Goal: Information Seeking & Learning: Learn about a topic

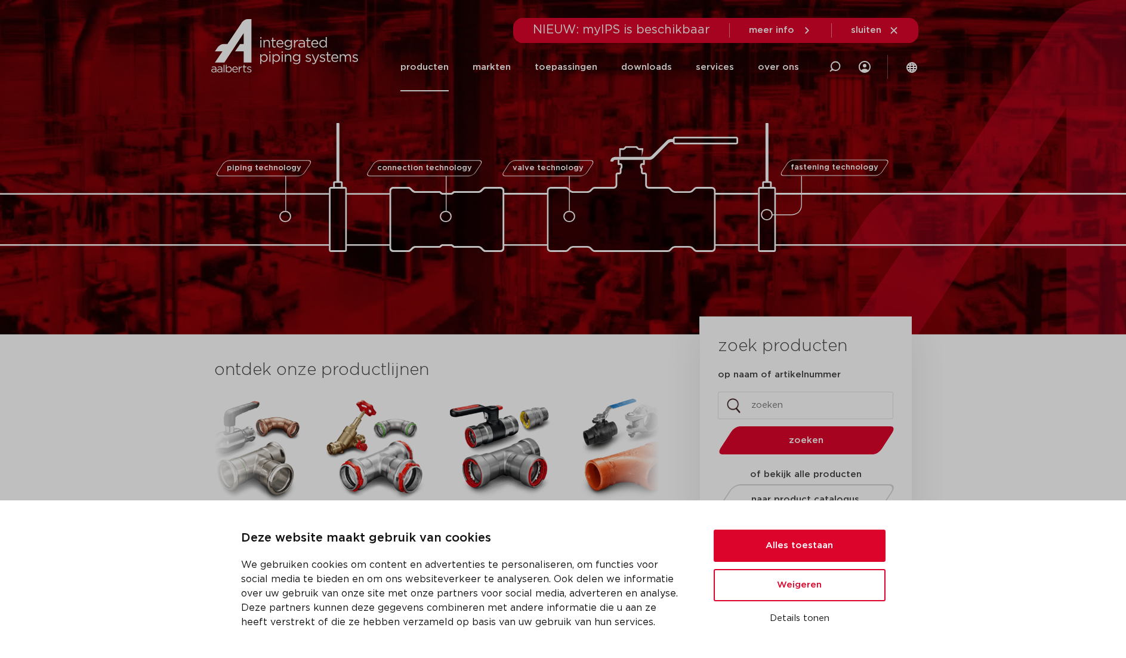
click at [440, 63] on link "producten" at bounding box center [425, 67] width 48 height 48
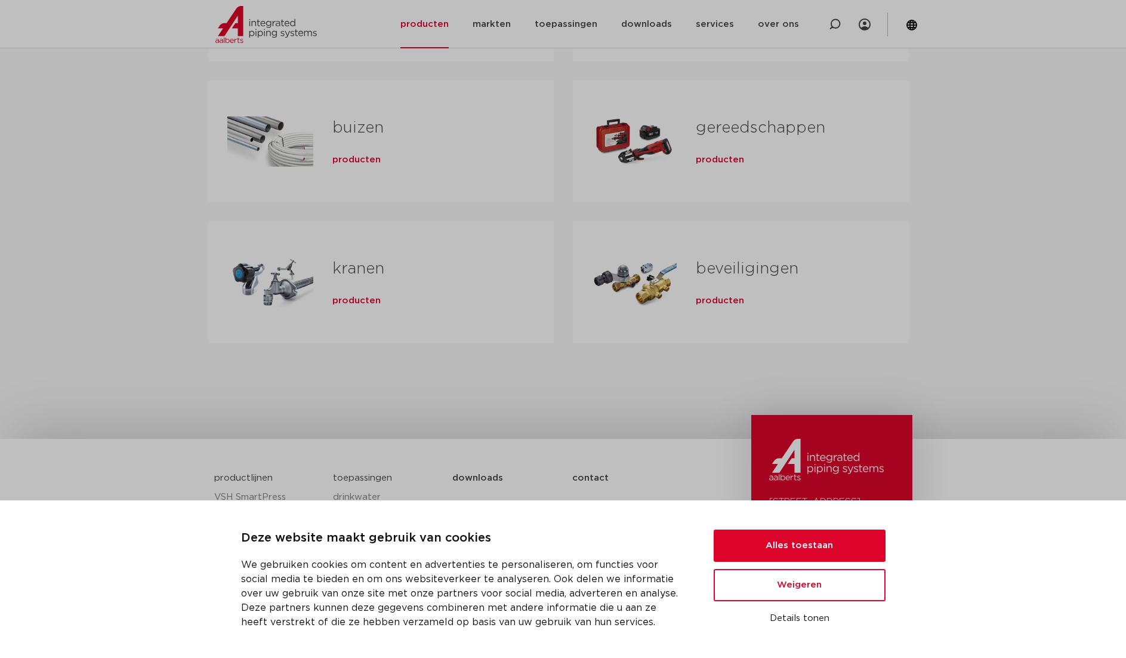
click at [288, 285] on div "Tabs. Open items met enter of spatie, sluit af met escape en navigeer met de pi…" at bounding box center [270, 283] width 86 height 84
click at [793, 545] on button "Alles toestaan" at bounding box center [800, 546] width 172 height 32
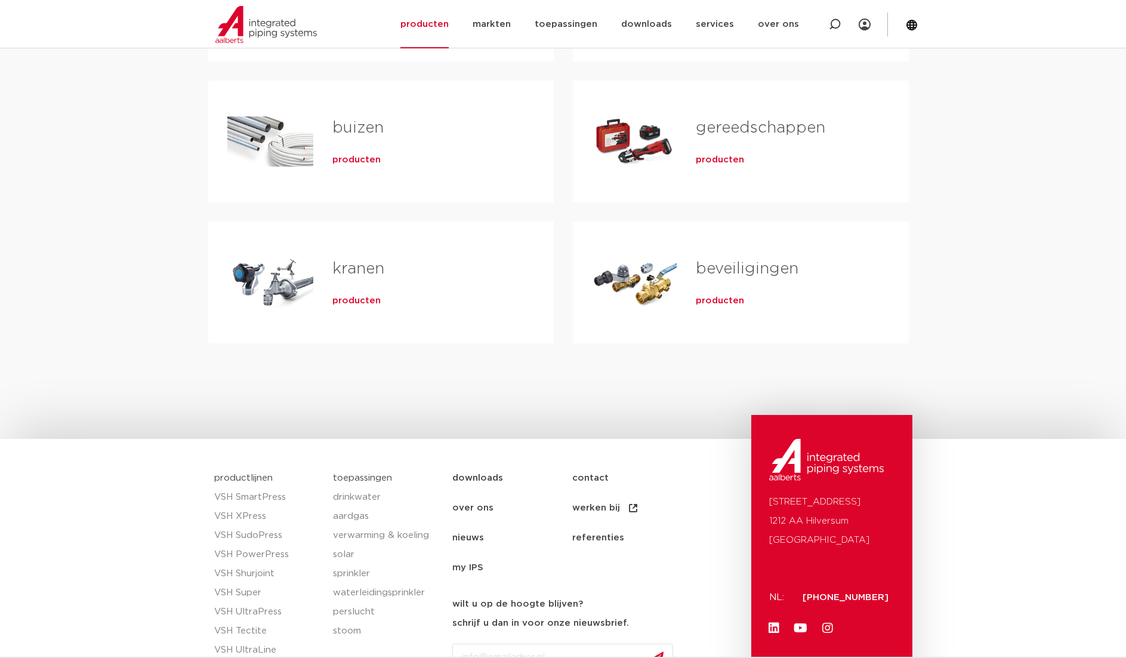
click at [343, 298] on span "producten" at bounding box center [357, 301] width 48 height 12
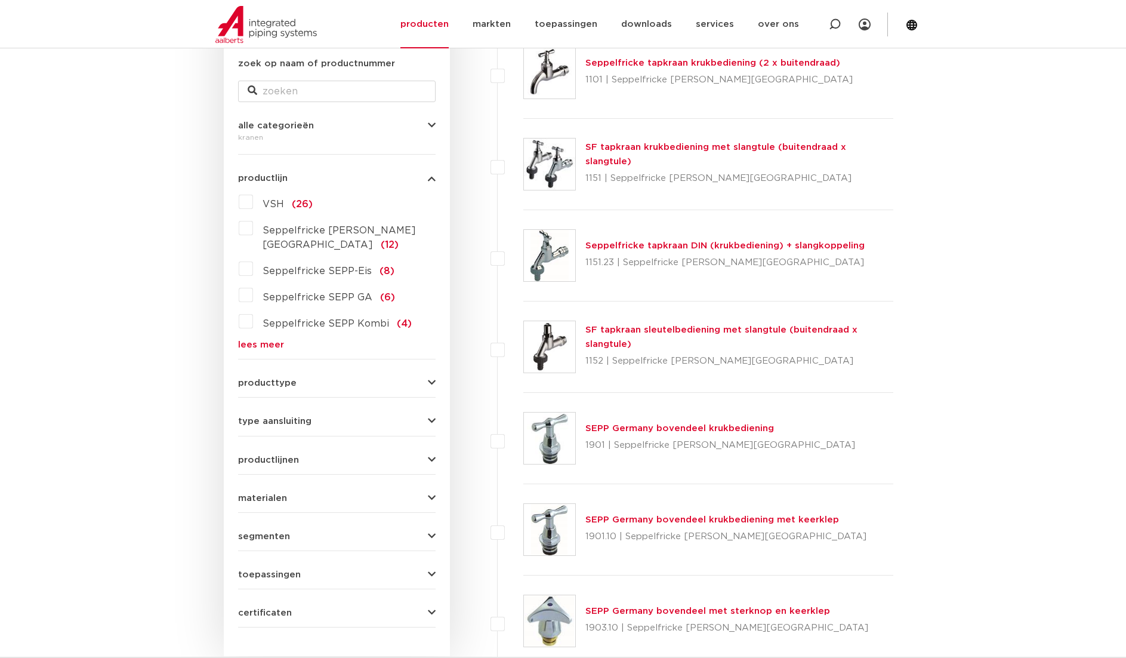
scroll to position [358, 0]
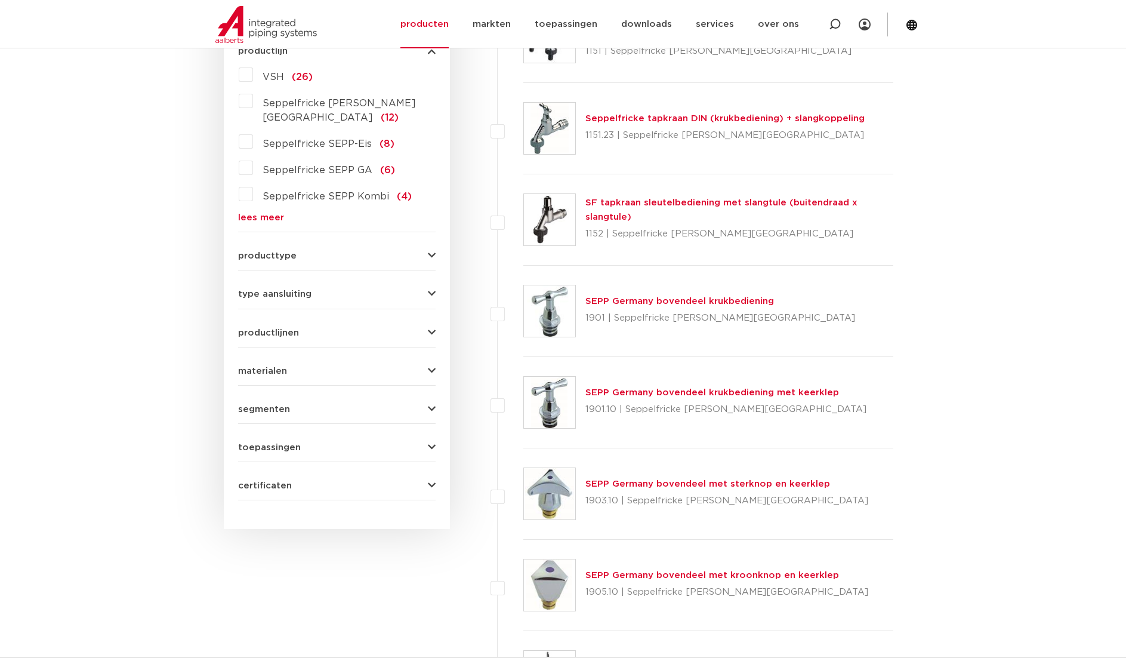
click at [606, 297] on link "SEPP Germany bovendeel krukbediening" at bounding box center [680, 301] width 189 height 9
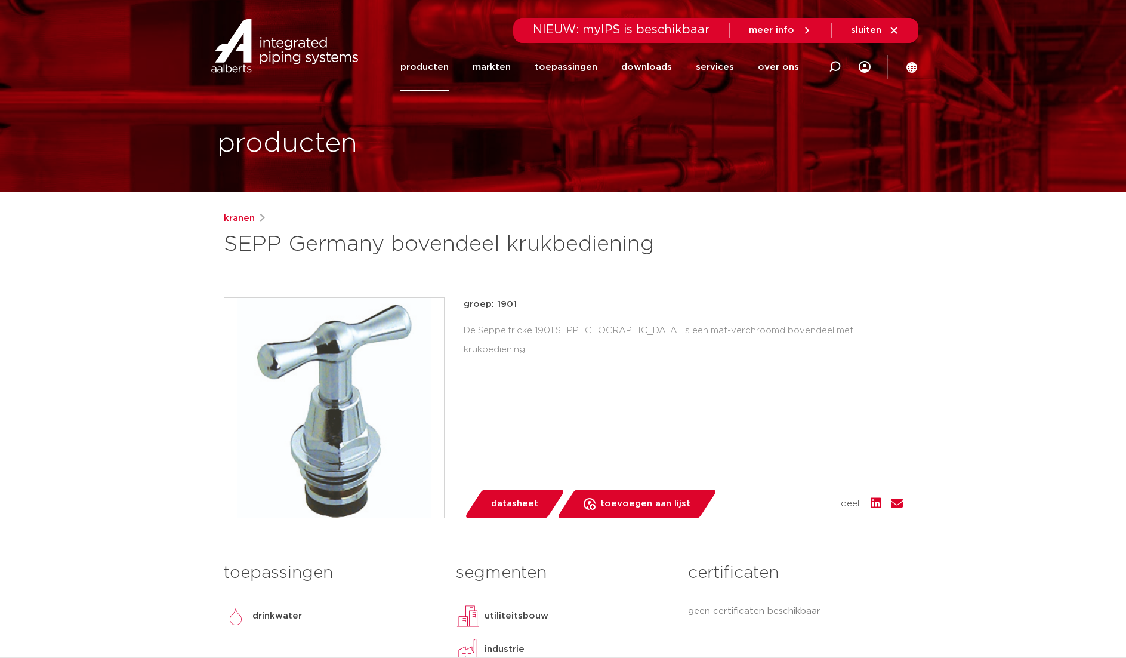
click at [334, 448] on img at bounding box center [334, 408] width 220 height 220
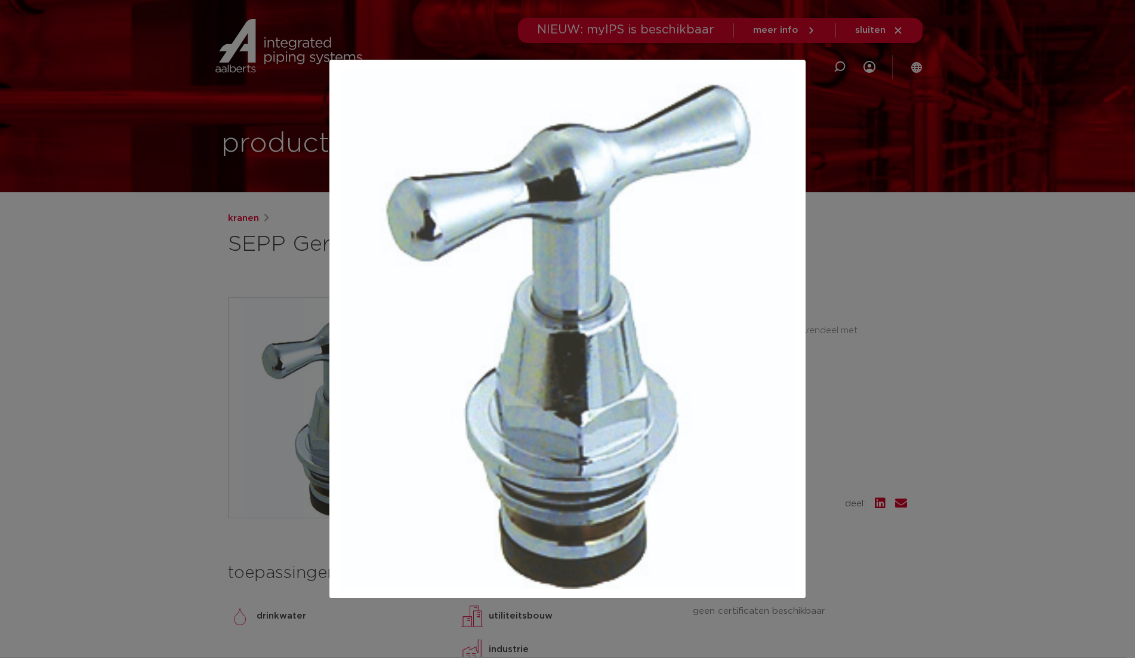
click at [929, 431] on div at bounding box center [567, 329] width 1135 height 658
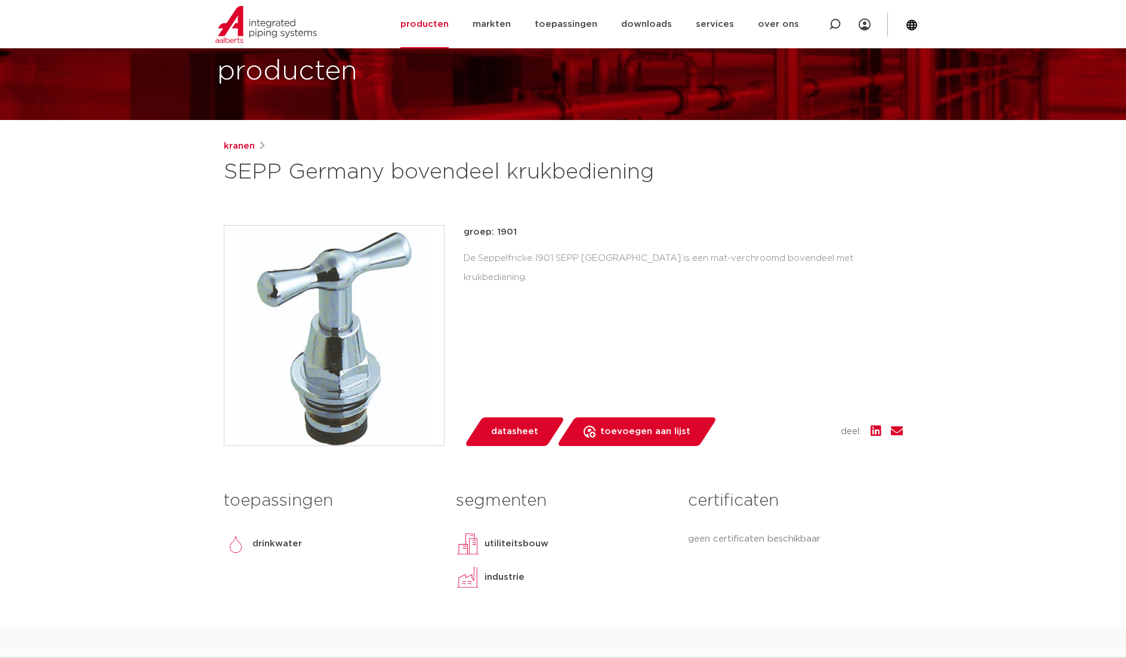
scroll to position [60, 0]
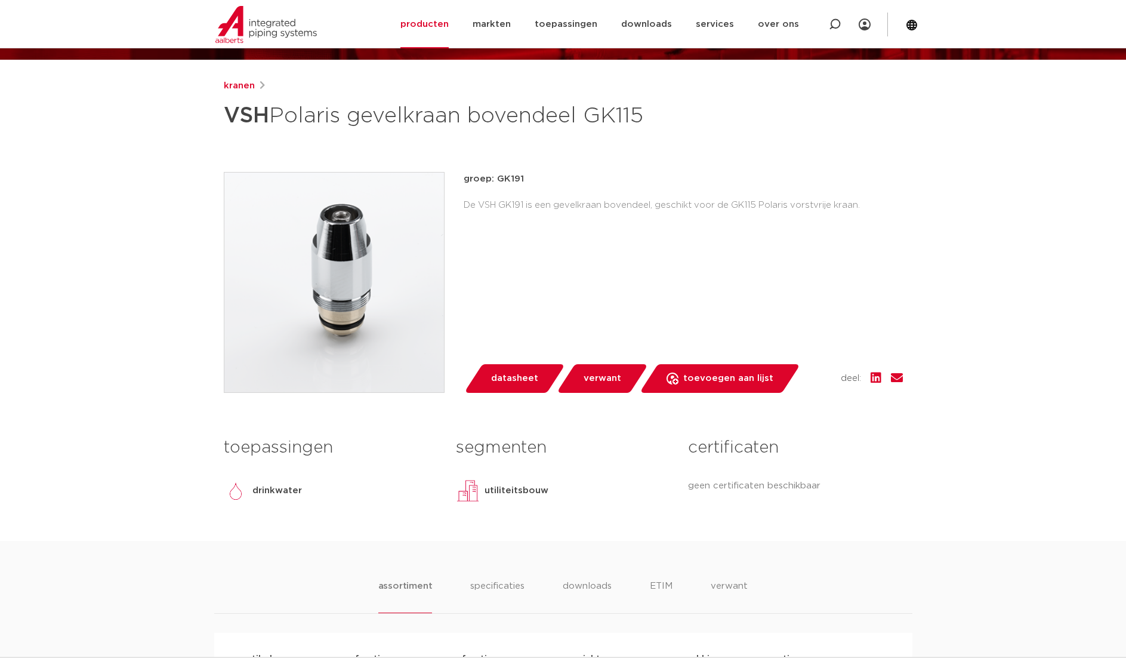
scroll to position [119, 0]
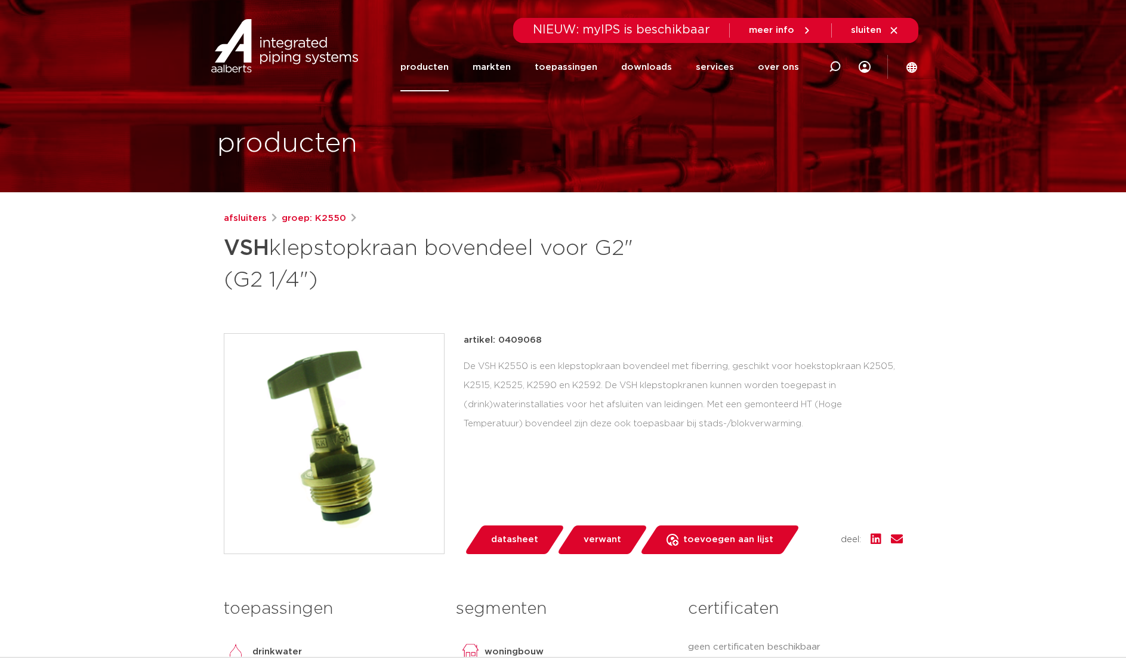
click at [433, 66] on link "producten" at bounding box center [425, 67] width 48 height 48
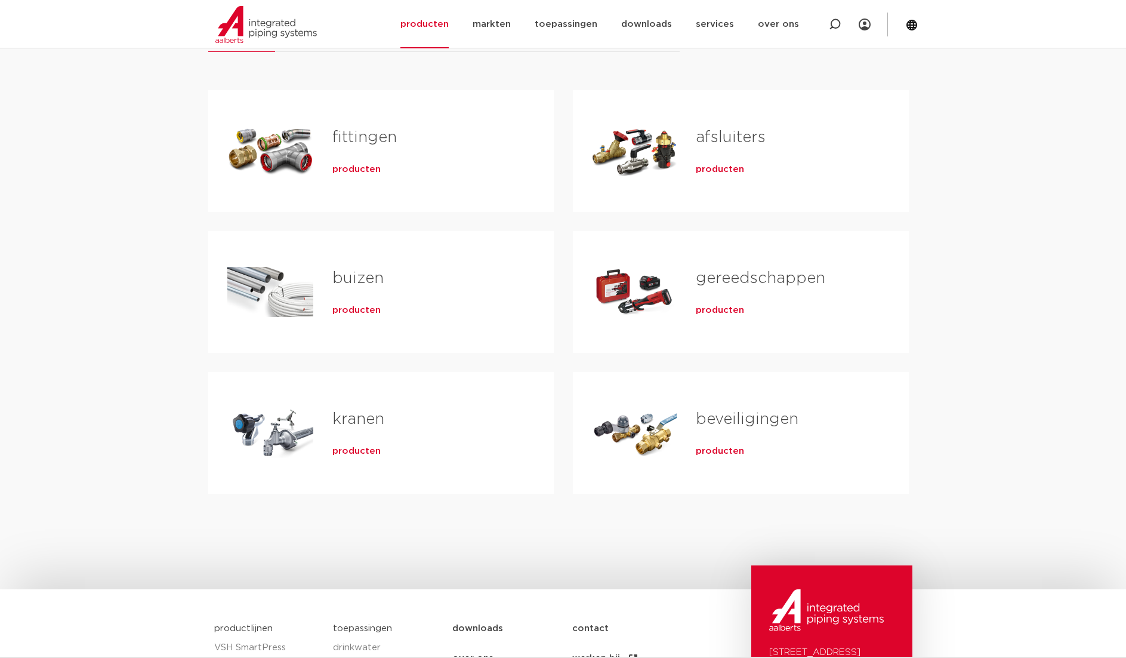
scroll to position [358, 0]
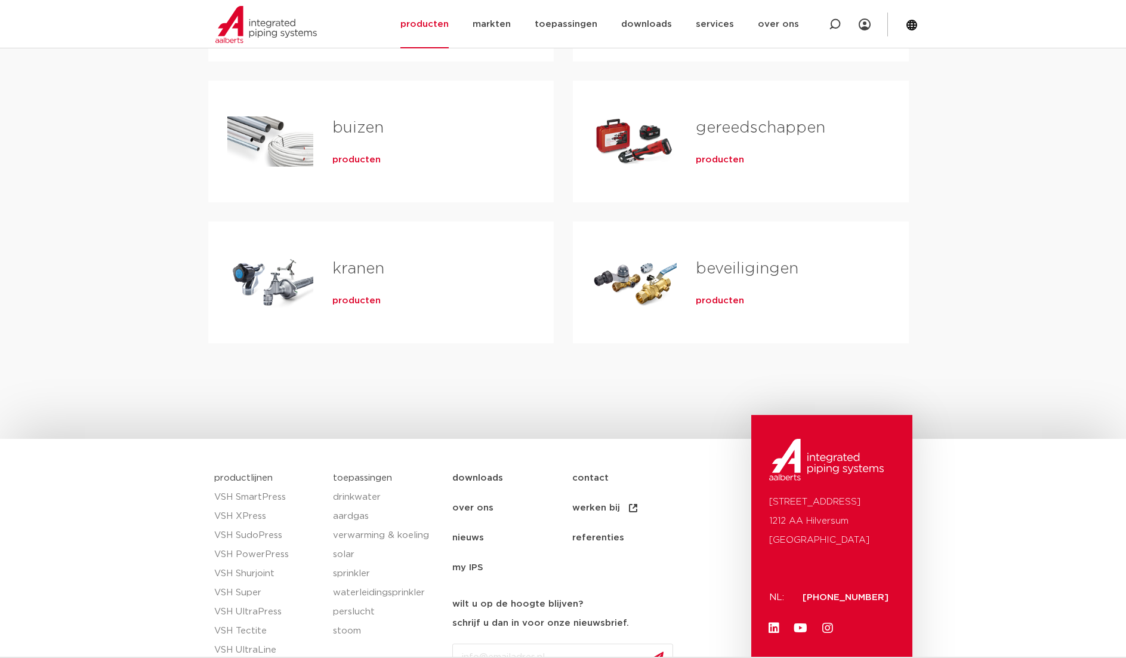
click at [353, 272] on link "kranen" at bounding box center [359, 269] width 52 height 16
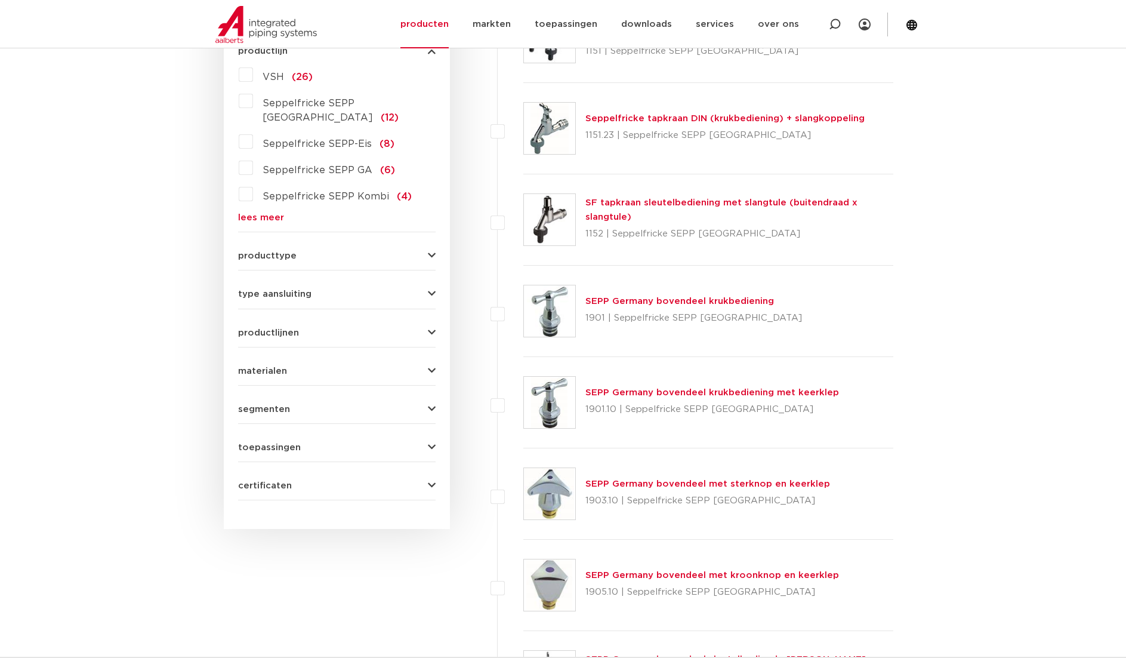
click at [551, 314] on img at bounding box center [549, 310] width 51 height 51
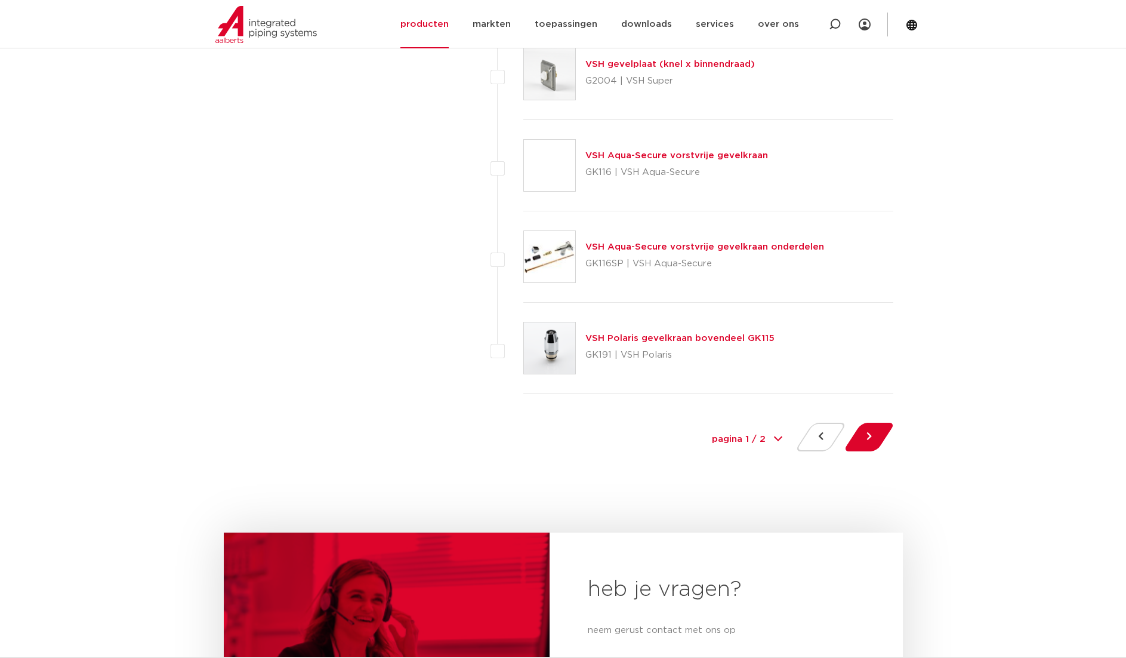
scroll to position [5373, 0]
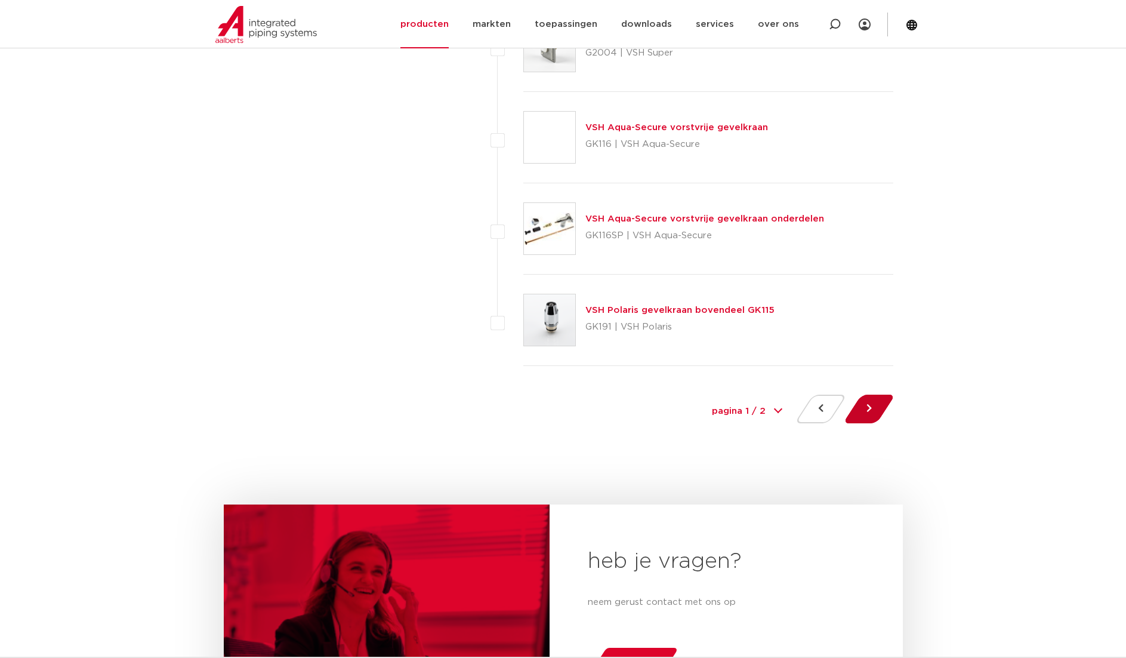
click at [874, 403] on button at bounding box center [869, 409] width 34 height 29
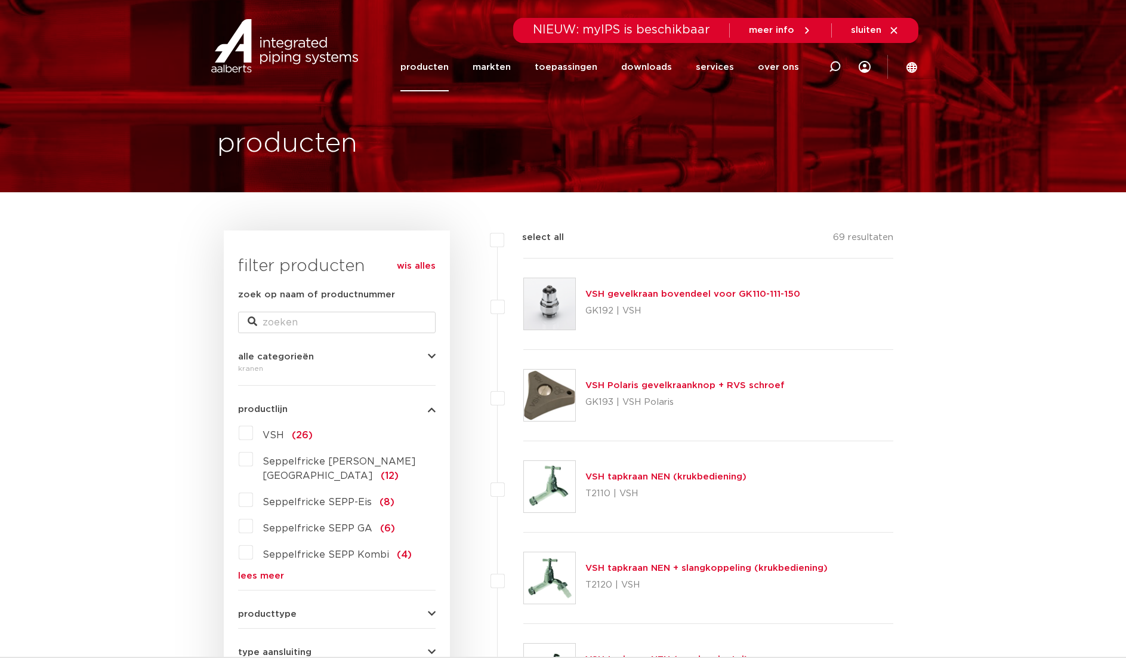
click at [631, 478] on link "VSH tapkraan NEN (krukbediening)" at bounding box center [666, 476] width 161 height 9
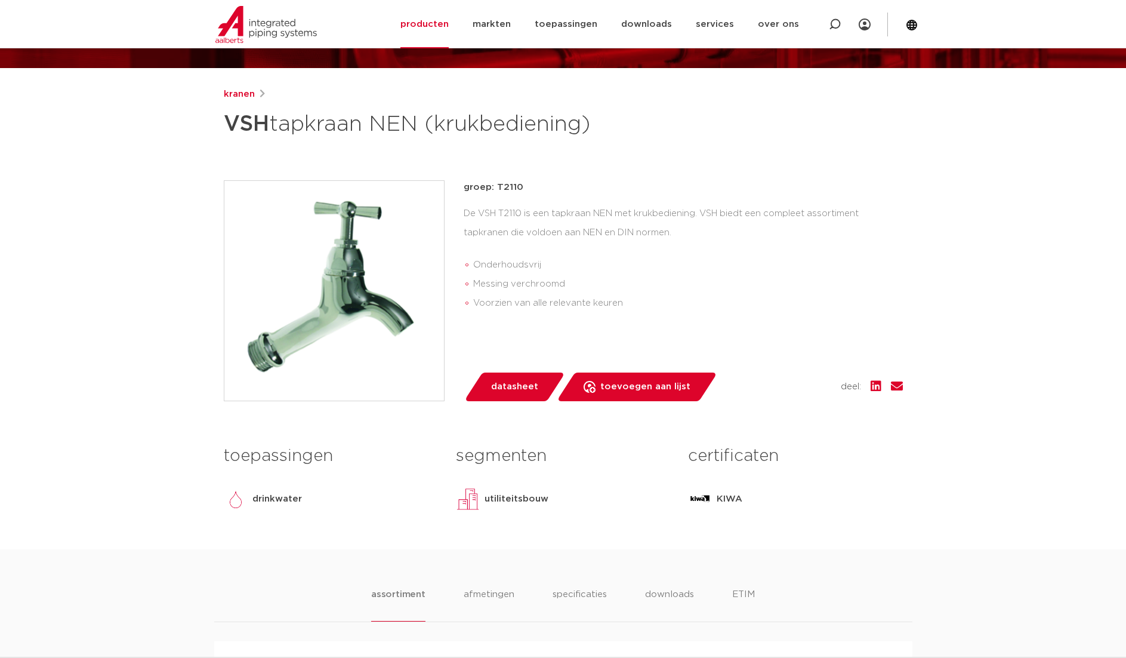
scroll to position [119, 0]
